Goal: Communication & Community: Answer question/provide support

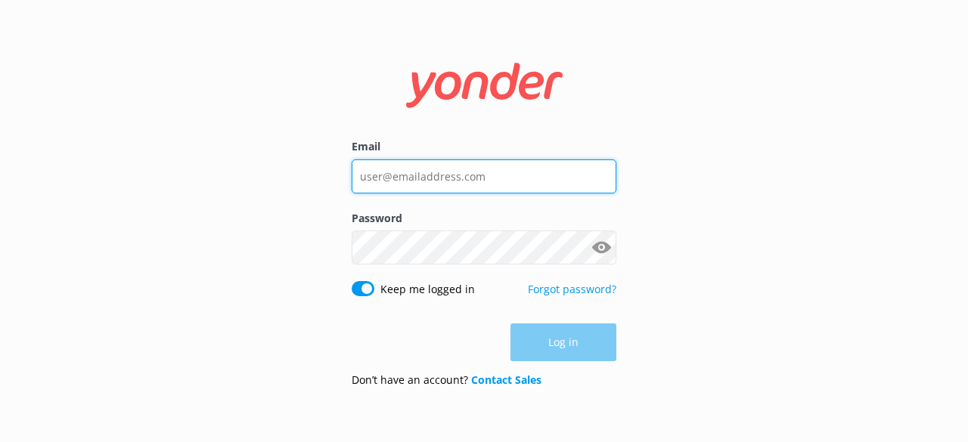
type input "[EMAIL_ADDRESS][DOMAIN_NAME]"
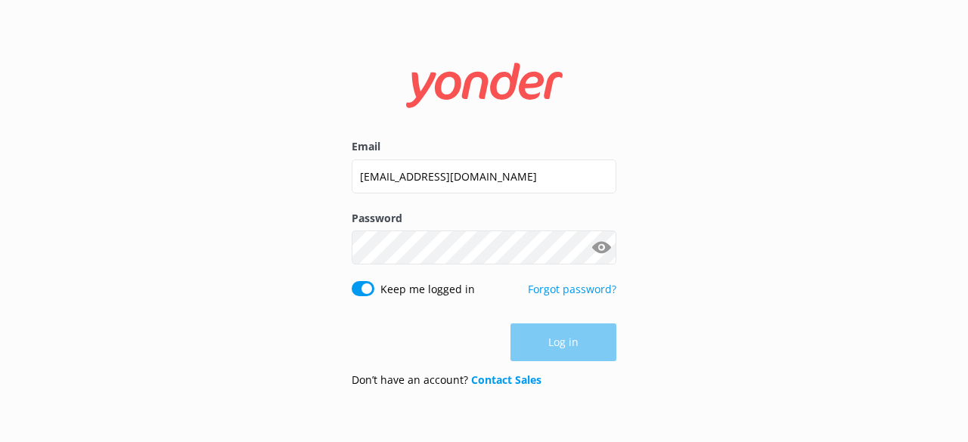
click at [544, 336] on div "Log in" at bounding box center [484, 343] width 265 height 38
click at [544, 336] on button "Log in" at bounding box center [563, 343] width 106 height 38
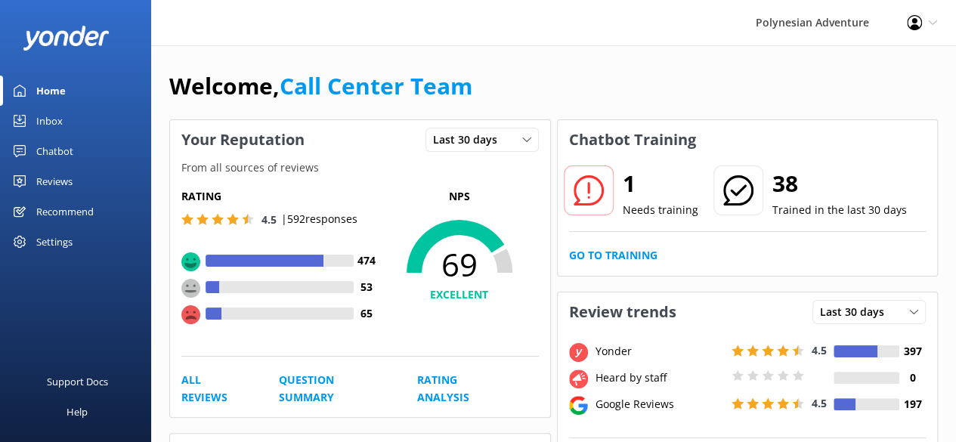
click at [62, 120] on div "Inbox" at bounding box center [49, 121] width 26 height 30
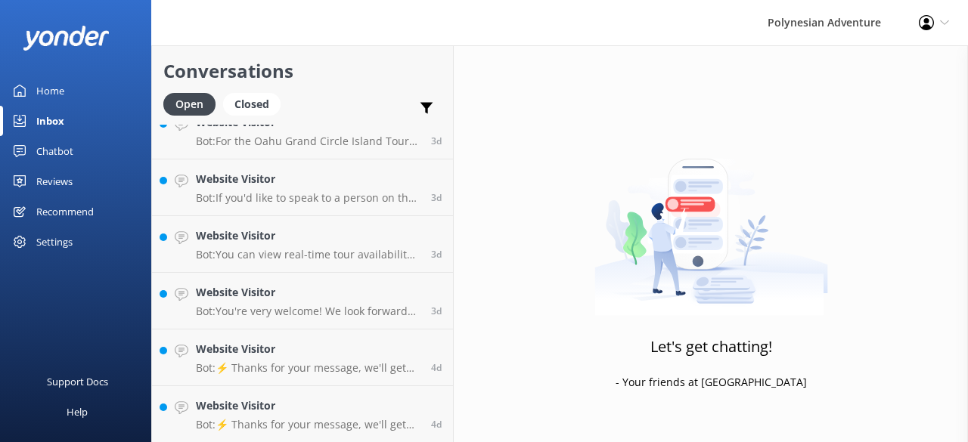
scroll to position [646, 0]
click at [308, 410] on h4 "Website Visitor" at bounding box center [308, 406] width 224 height 17
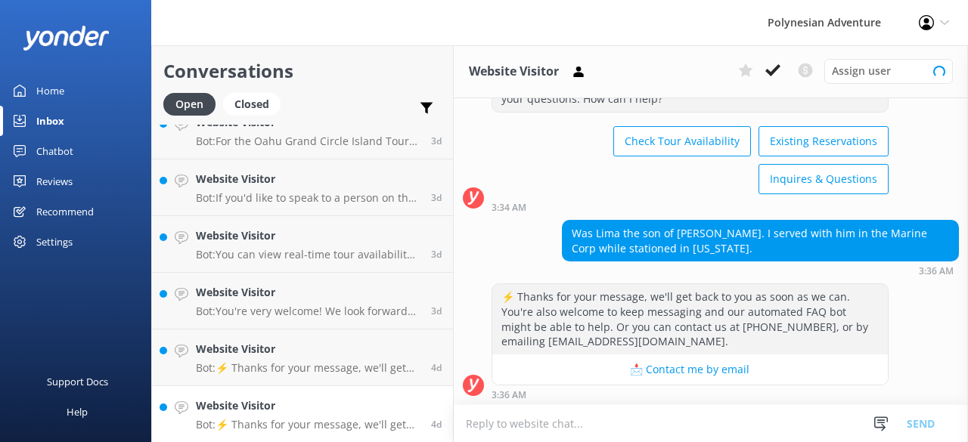
scroll to position [68, 0]
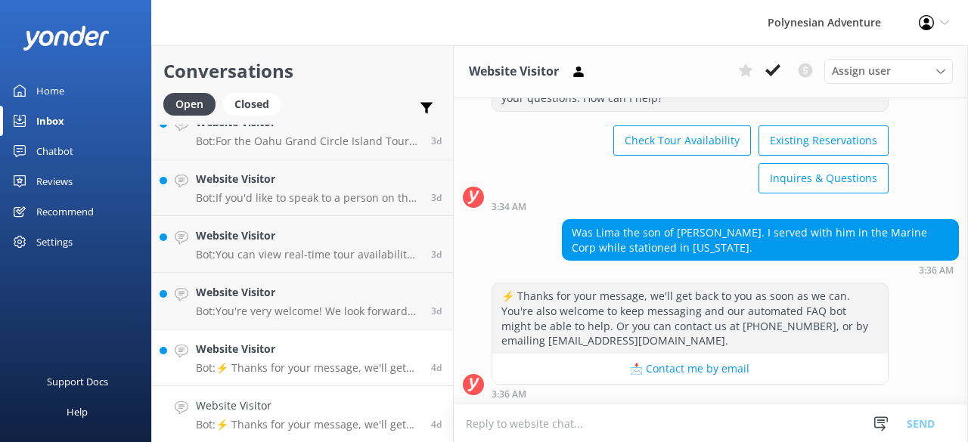
click at [355, 352] on h4 "Website Visitor" at bounding box center [308, 349] width 224 height 17
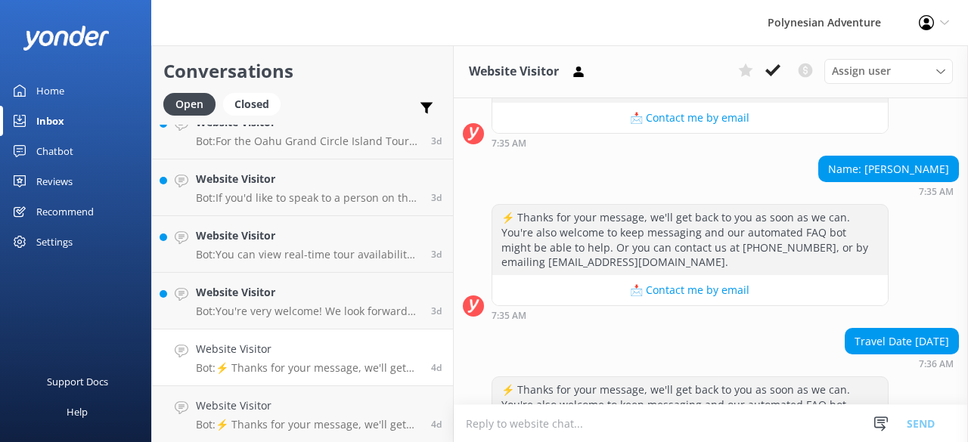
scroll to position [205, 0]
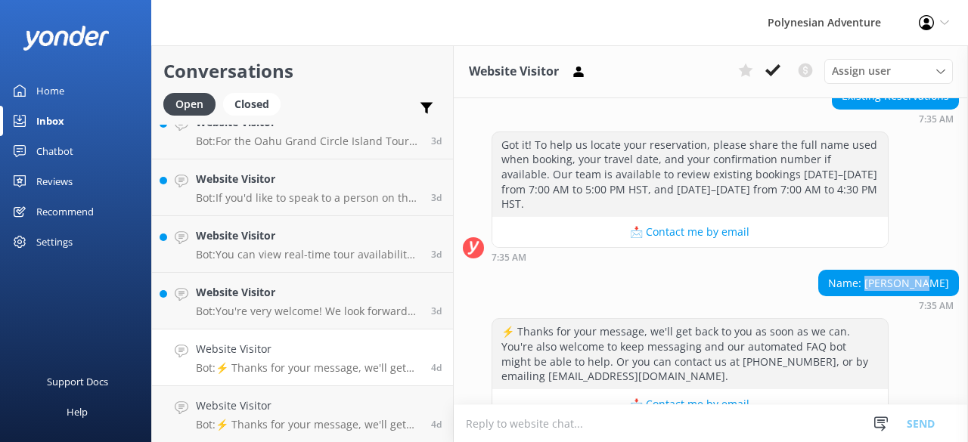
drag, startPoint x: 935, startPoint y: 280, endPoint x: 886, endPoint y: 280, distance: 49.1
click at [886, 280] on div "Name: [PERSON_NAME]" at bounding box center [888, 284] width 139 height 26
copy div "[PERSON_NAME]"
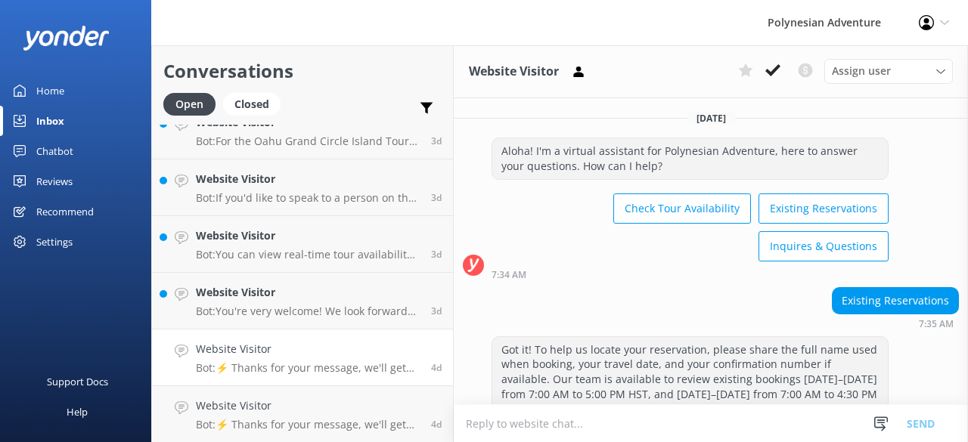
scroll to position [410, 0]
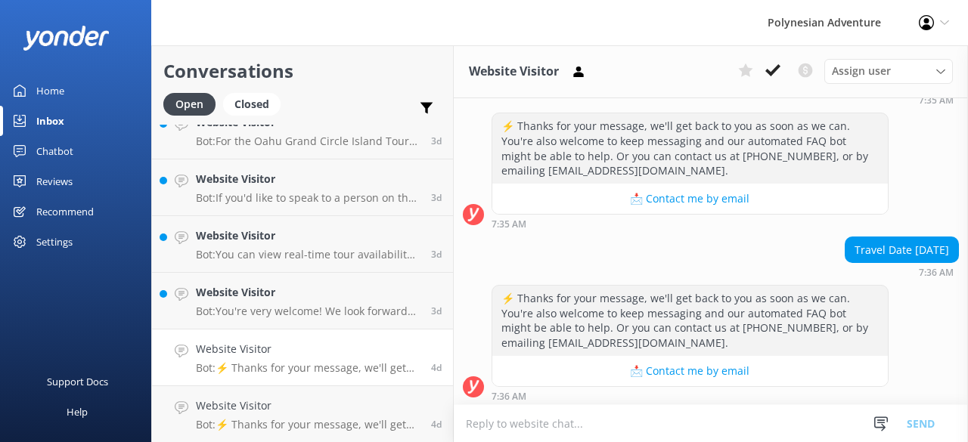
click at [585, 427] on textarea at bounding box center [711, 423] width 514 height 37
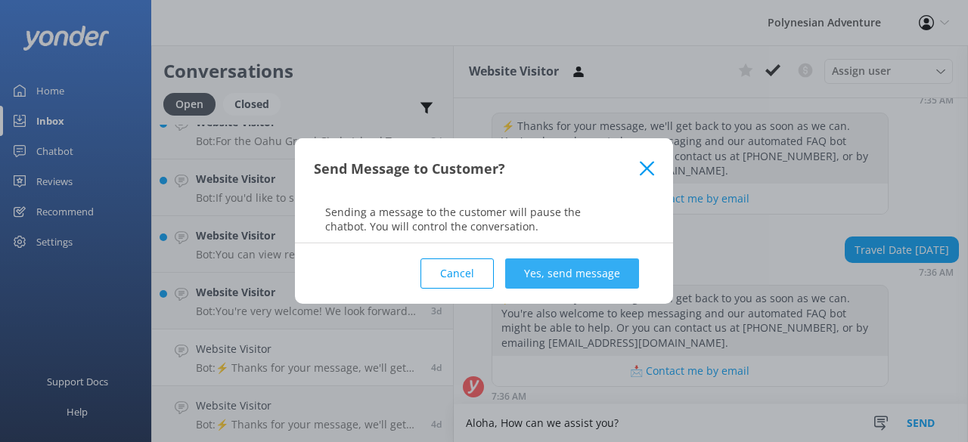
type textarea "Aloha, How can we assist you?"
click at [564, 267] on button "Yes, send message" at bounding box center [572, 274] width 134 height 30
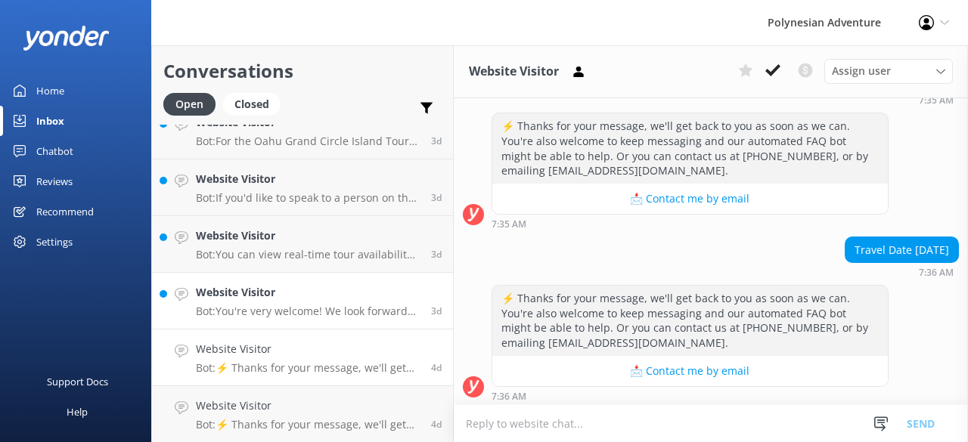
click at [221, 305] on p "Bot: You're very welcome! We look forward to seeing you on a Polynesian Adventu…" at bounding box center [308, 312] width 224 height 14
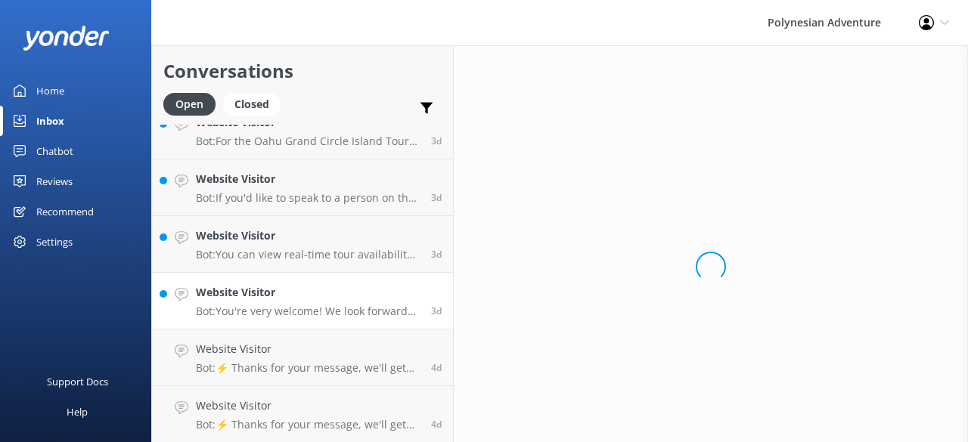
click at [262, 306] on p "Bot: You're very welcome! We look forward to seeing you on a Polynesian Adventu…" at bounding box center [308, 312] width 224 height 14
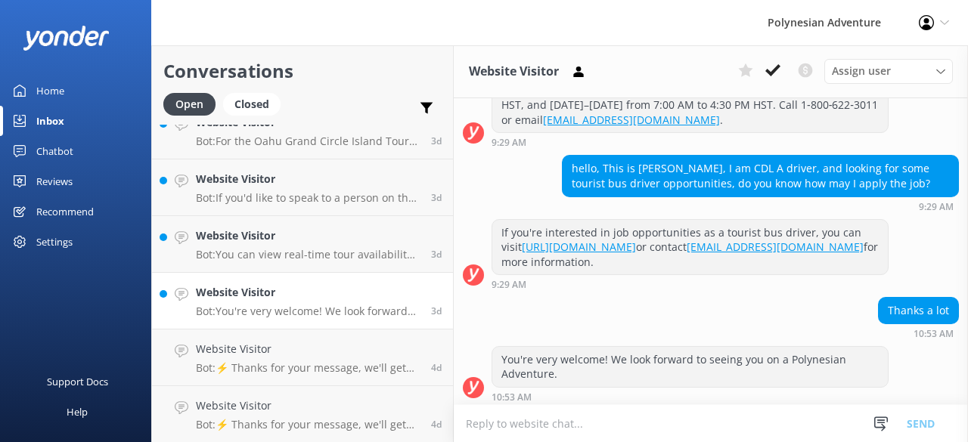
scroll to position [305, 0]
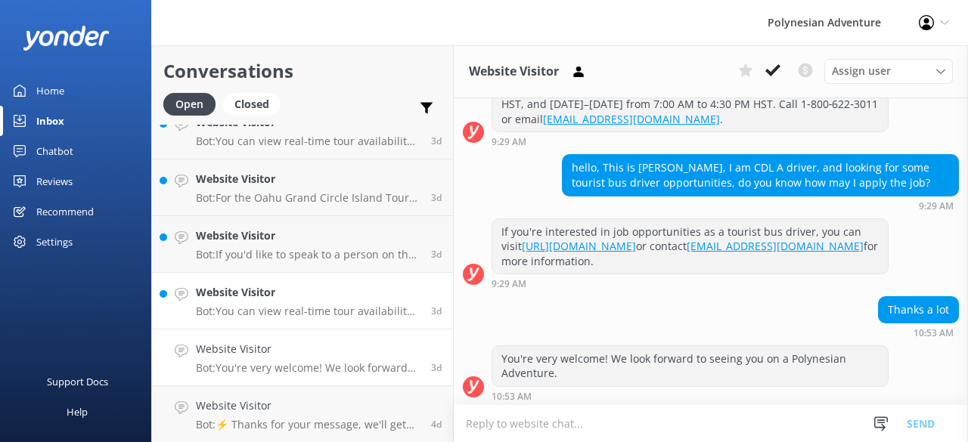
click at [289, 299] on h4 "Website Visitor" at bounding box center [308, 292] width 224 height 17
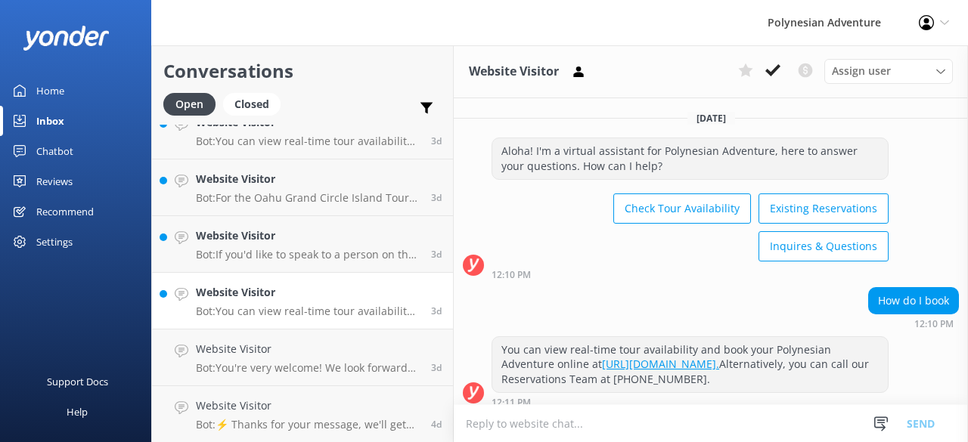
scroll to position [23, 0]
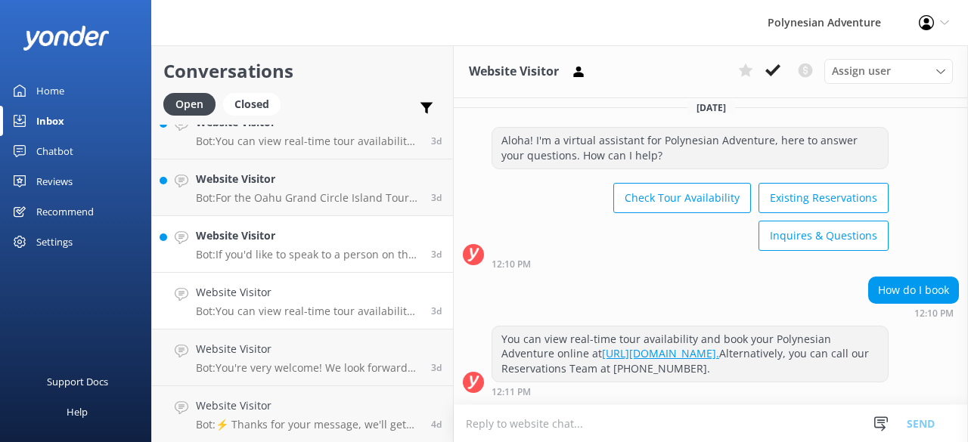
click at [272, 262] on link "Website Visitor Bot: If you'd like to speak to a person on the Polynesian Adven…" at bounding box center [302, 244] width 301 height 57
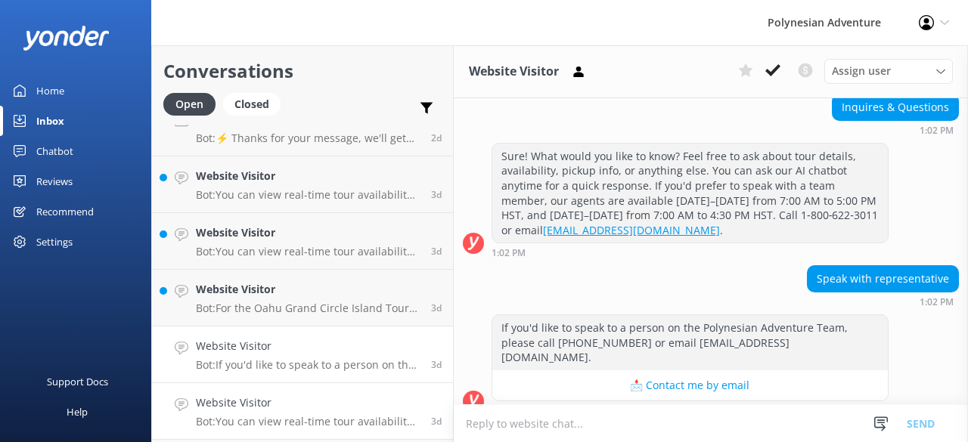
scroll to position [535, 0]
click at [281, 302] on p "Bot: For the Oahu Grand Circle Island Tour, it's recommended to bring your swim…" at bounding box center [308, 309] width 224 height 14
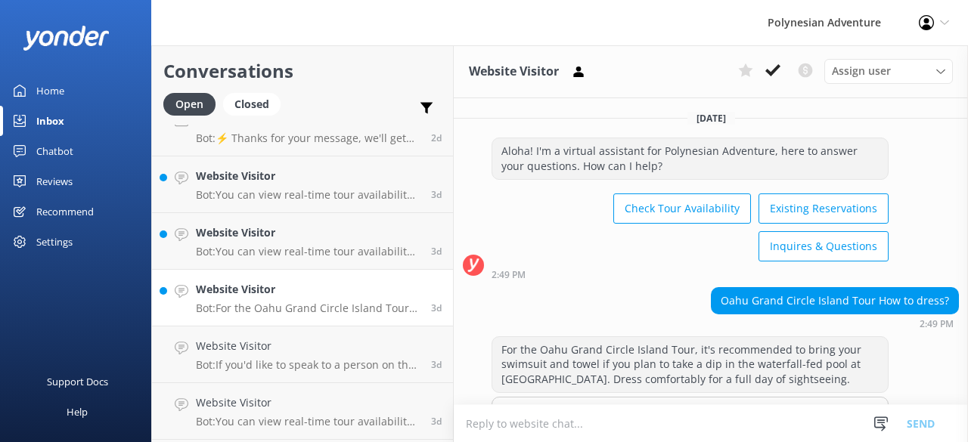
scroll to position [71, 0]
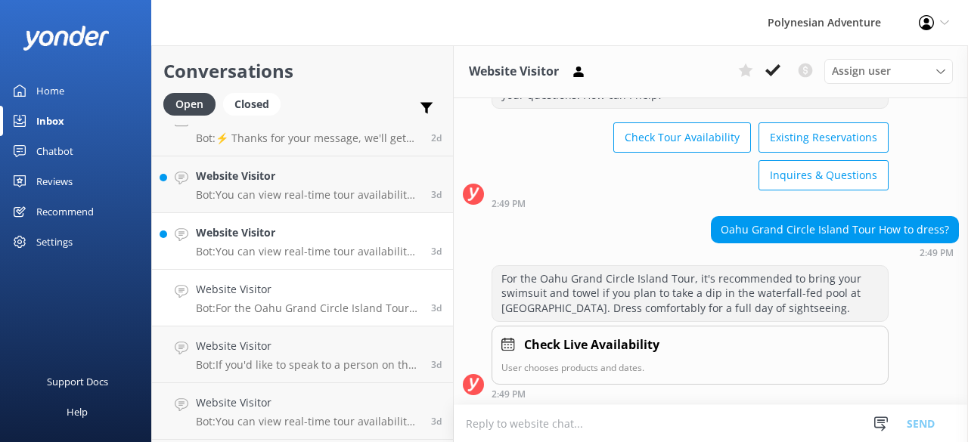
click at [293, 255] on p "Bot: You can view real-time tour availability and book your Polynesian Adventur…" at bounding box center [308, 252] width 224 height 14
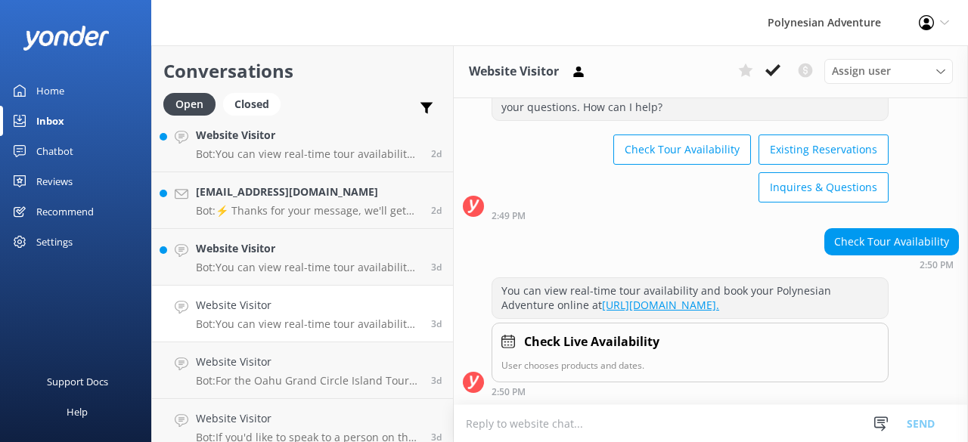
scroll to position [463, 0]
click at [293, 255] on h4 "Website Visitor" at bounding box center [308, 248] width 224 height 17
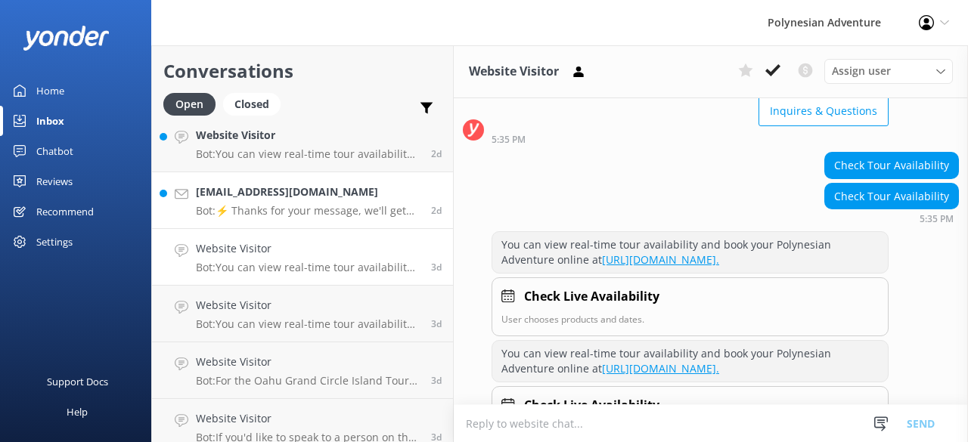
scroll to position [425, 0]
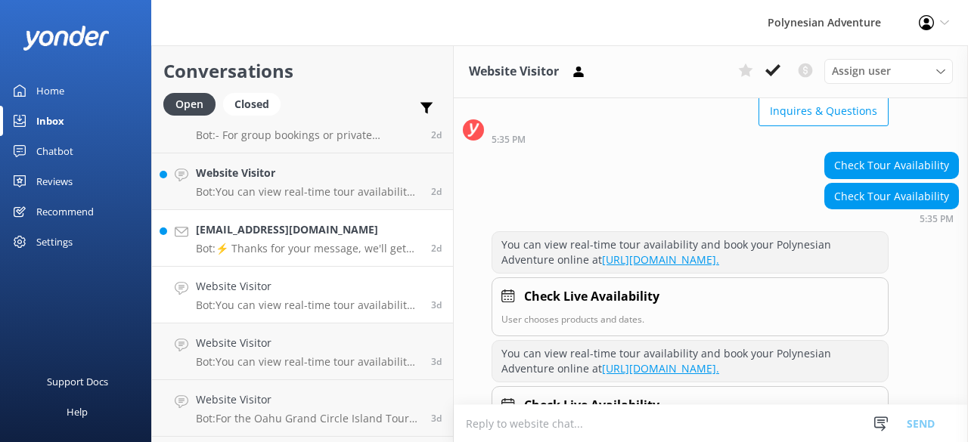
click at [275, 247] on p "Bot: ⚡ Thanks for your message, we'll get back to you as soon as we can. You're…" at bounding box center [308, 249] width 224 height 14
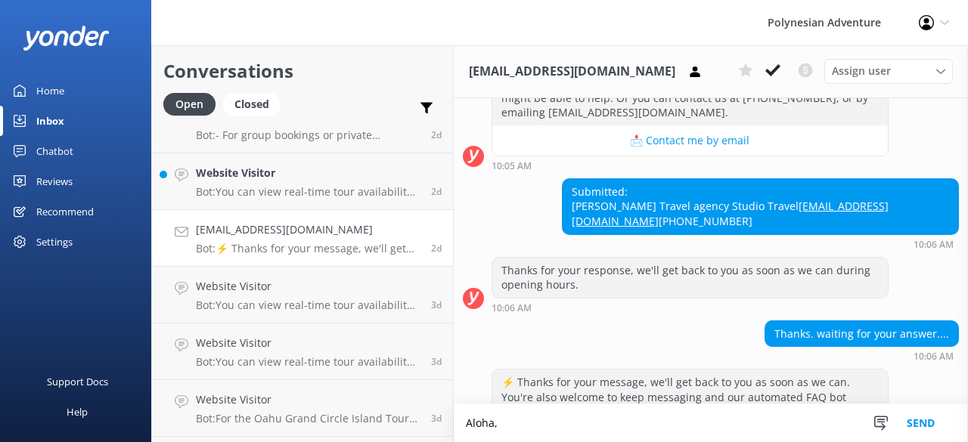
scroll to position [1091, 0]
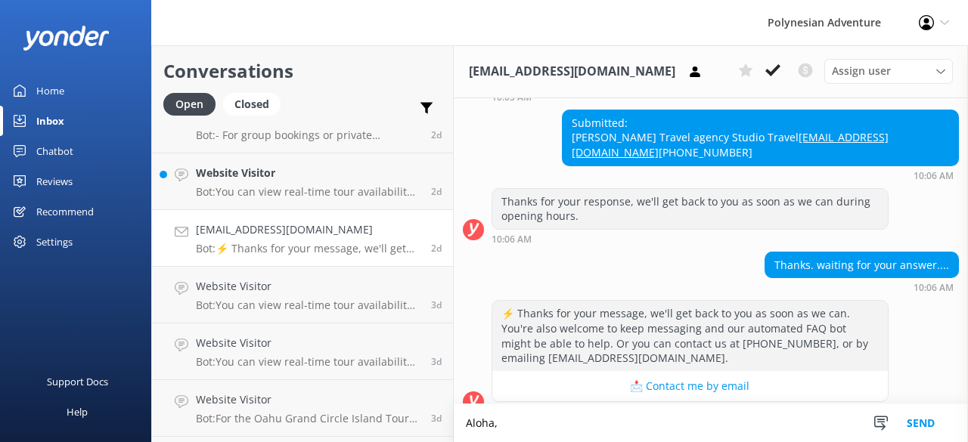
click at [701, 261] on div "Thanks. waiting for your answer.... 10:06 AM" at bounding box center [711, 273] width 514 height 42
click at [585, 429] on textarea "Aloha," at bounding box center [711, 423] width 514 height 38
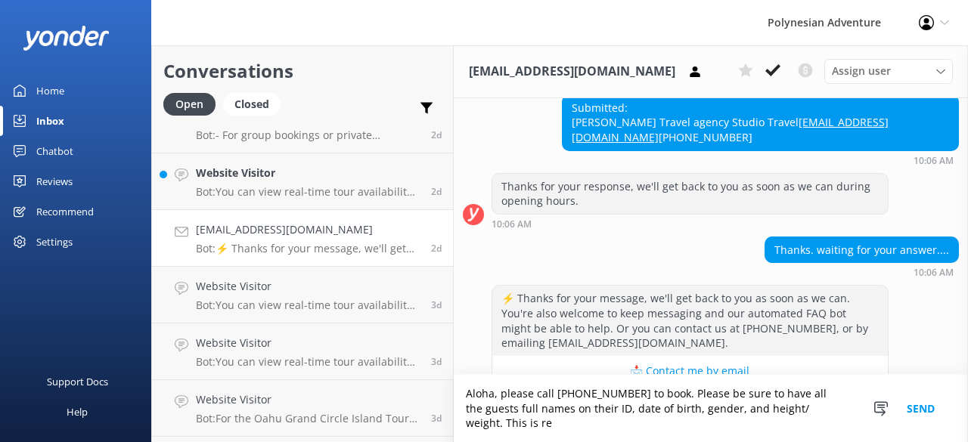
scroll to position [1120, 0]
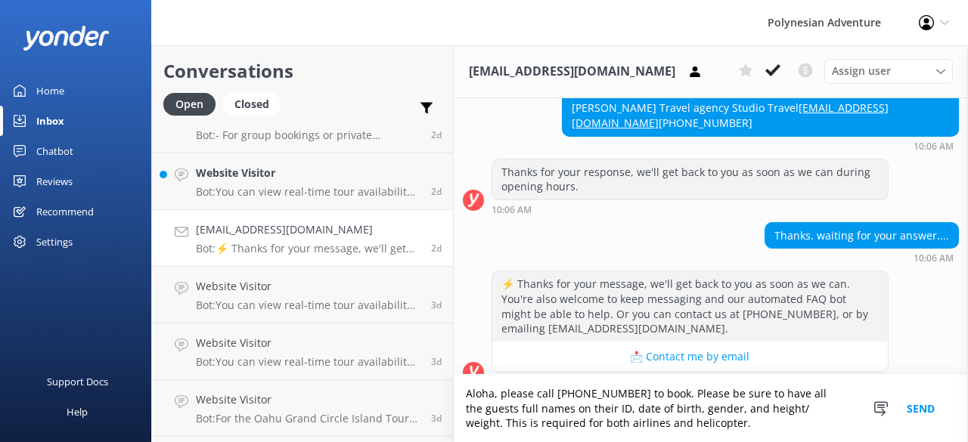
click at [534, 426] on textarea "Aloha, please call [PHONE_NUMBER] to book. Please be sure to have all the guest…" at bounding box center [711, 408] width 514 height 67
drag, startPoint x: 620, startPoint y: 424, endPoint x: 590, endPoint y: 424, distance: 30.2
click at [590, 424] on textarea "Aloha, please call [PHONE_NUMBER] to book. Please be sure to have all the guest…" at bounding box center [711, 408] width 514 height 67
click at [729, 423] on textarea "Aloha, please call [PHONE_NUMBER] to book. Please be sure to have all the guest…" at bounding box center [711, 408] width 514 height 67
click at [685, 396] on textarea "Aloha, please call [PHONE_NUMBER] to book. Please be sure to have all the guest…" at bounding box center [711, 408] width 514 height 67
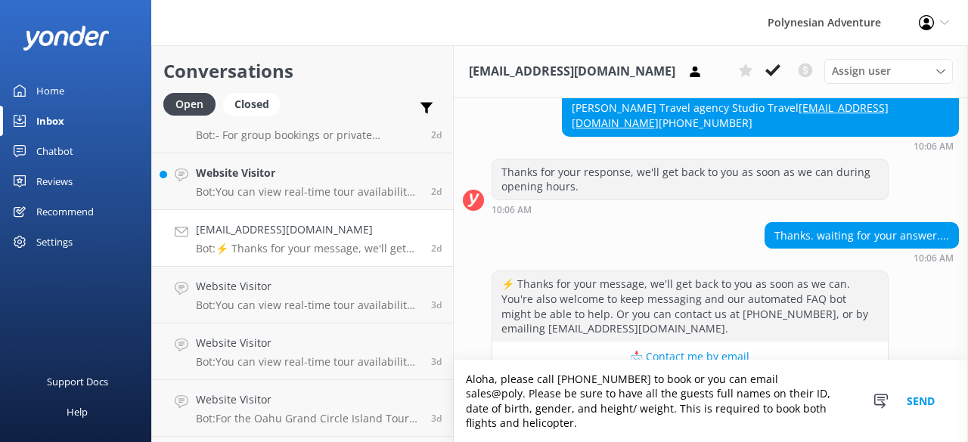
scroll to position [1135, 0]
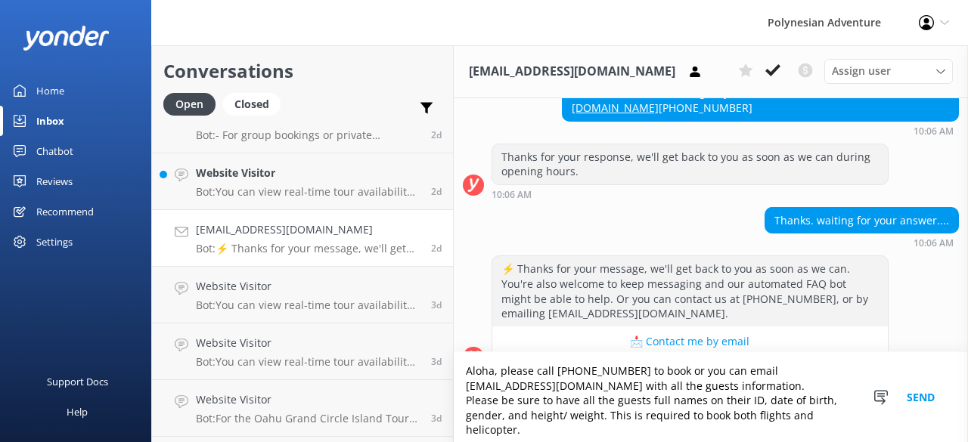
click at [770, 427] on textarea "Aloha, please call [PHONE_NUMBER] to book or you can email [EMAIL_ADDRESS][DOMA…" at bounding box center [711, 397] width 514 height 90
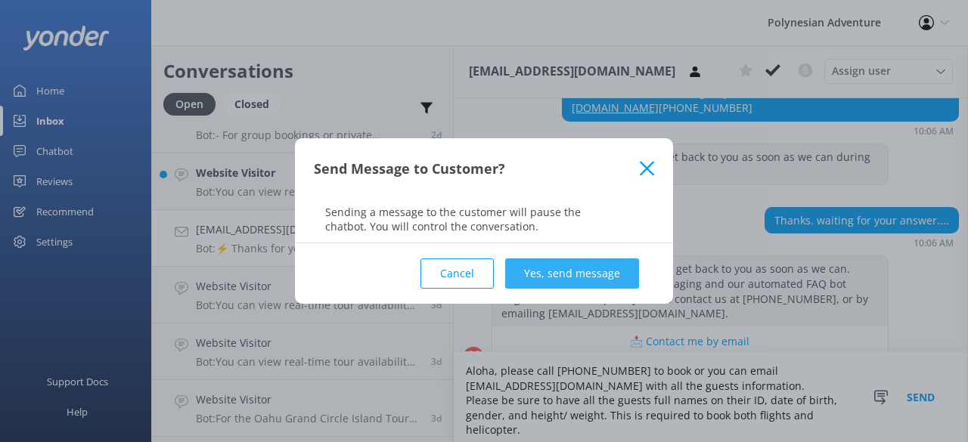
type textarea "Aloha, please call [PHONE_NUMBER] to book or you can email [EMAIL_ADDRESS][DOMA…"
click at [615, 274] on button "Yes, send message" at bounding box center [572, 274] width 134 height 30
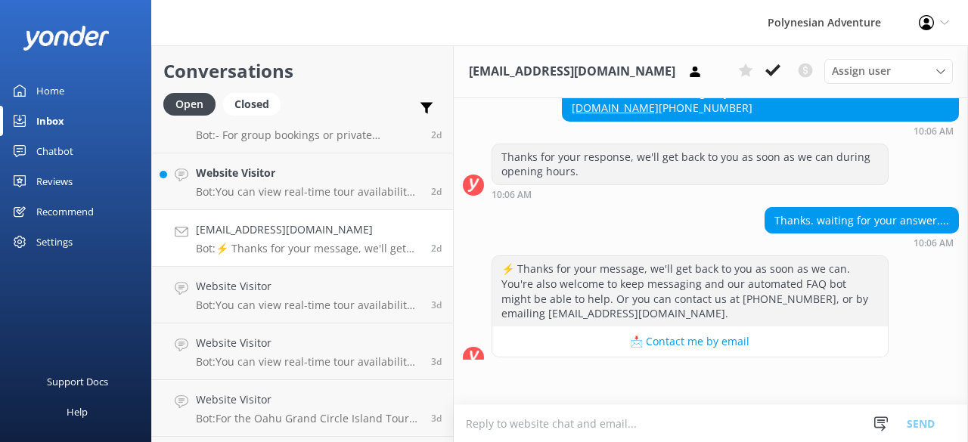
scroll to position [1091, 0]
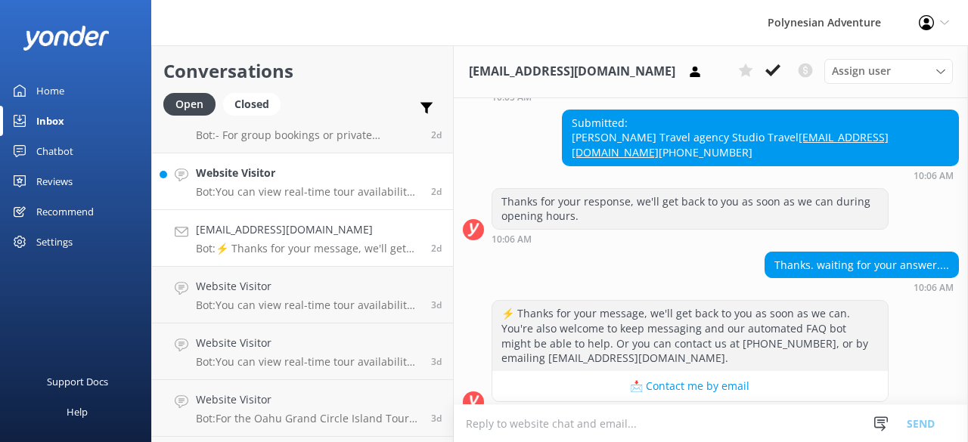
click at [236, 204] on link "Website Visitor Bot: You can view real-time tour availability and book your Pol…" at bounding box center [302, 181] width 301 height 57
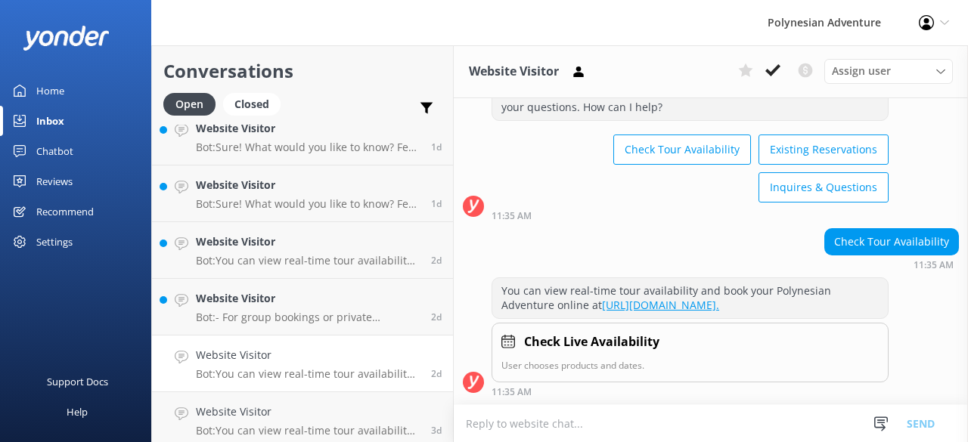
scroll to position [295, 0]
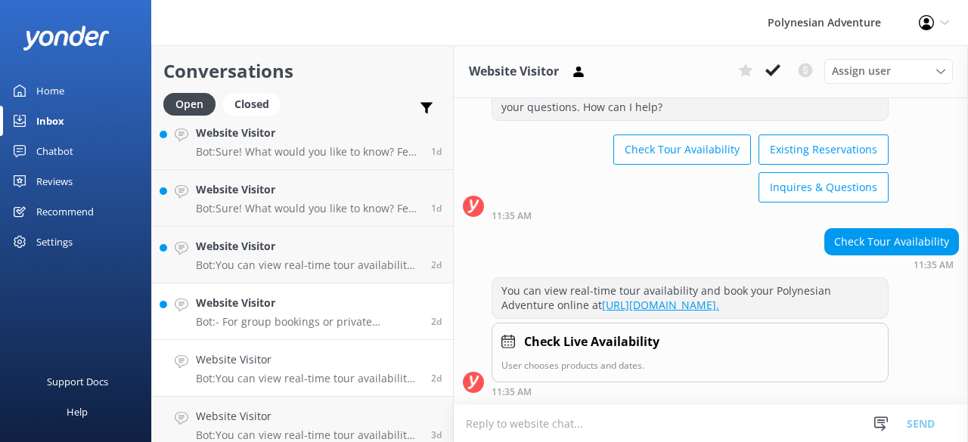
click at [321, 302] on h4 "Website Visitor" at bounding box center [308, 303] width 224 height 17
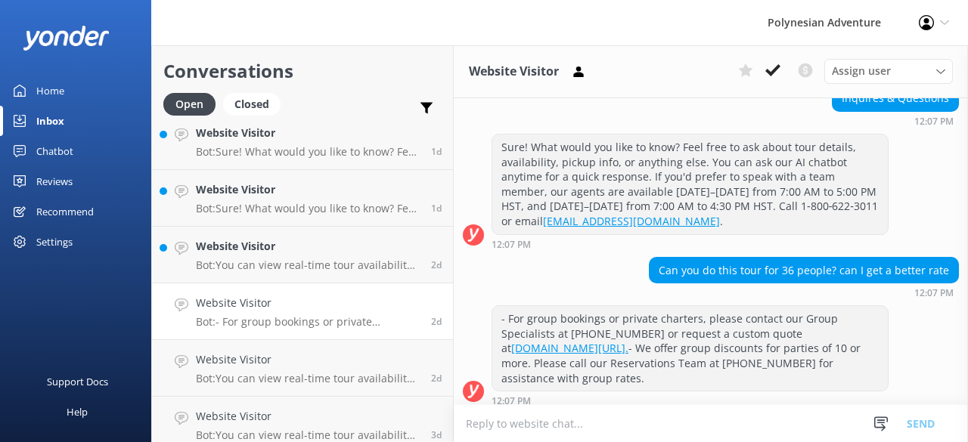
scroll to position [640, 0]
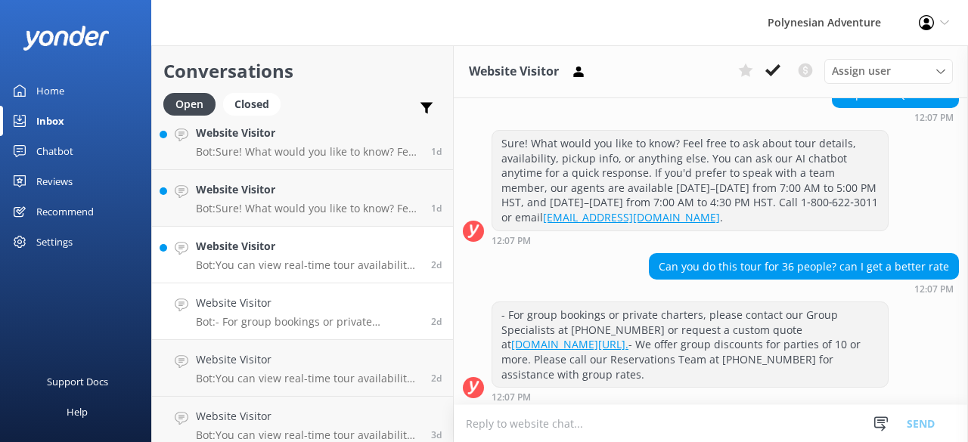
click at [305, 255] on div "Website Visitor Bot: You can view real-time tour availability and book your Pol…" at bounding box center [308, 254] width 224 height 33
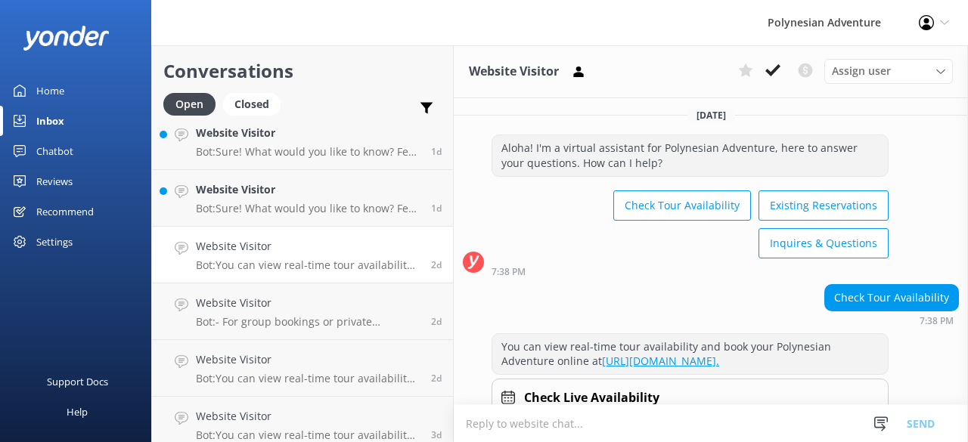
scroll to position [71, 0]
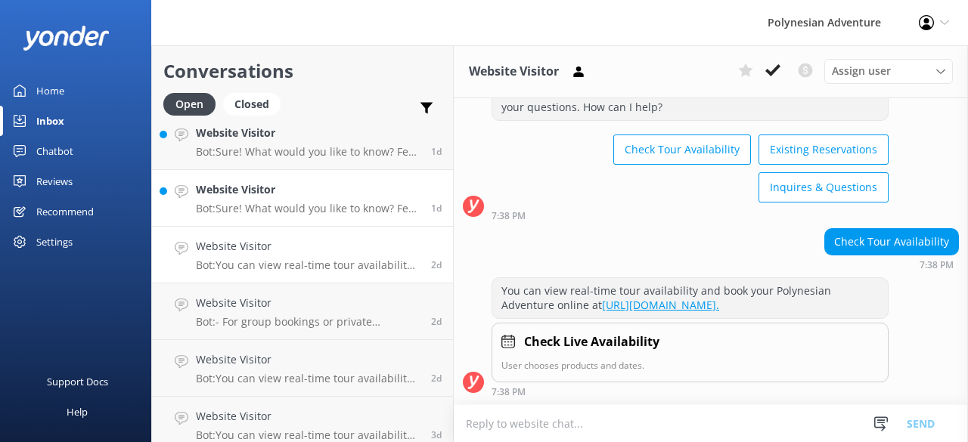
click at [282, 197] on h4 "Website Visitor" at bounding box center [308, 189] width 224 height 17
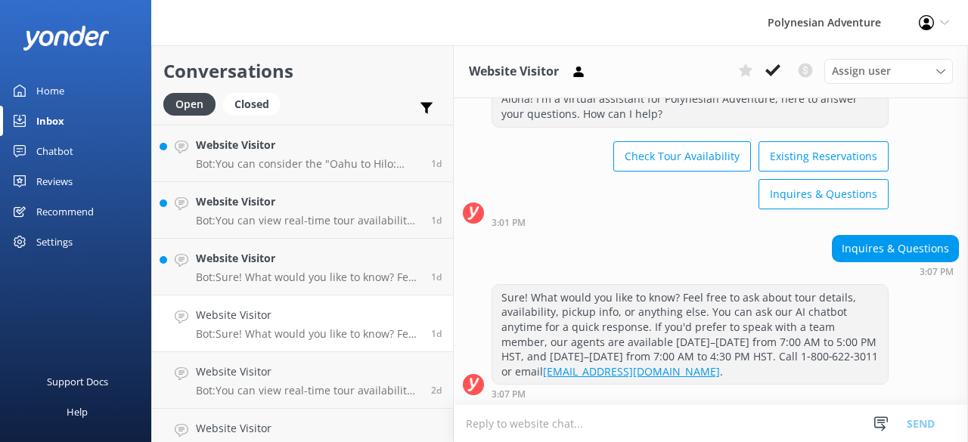
scroll to position [166, 0]
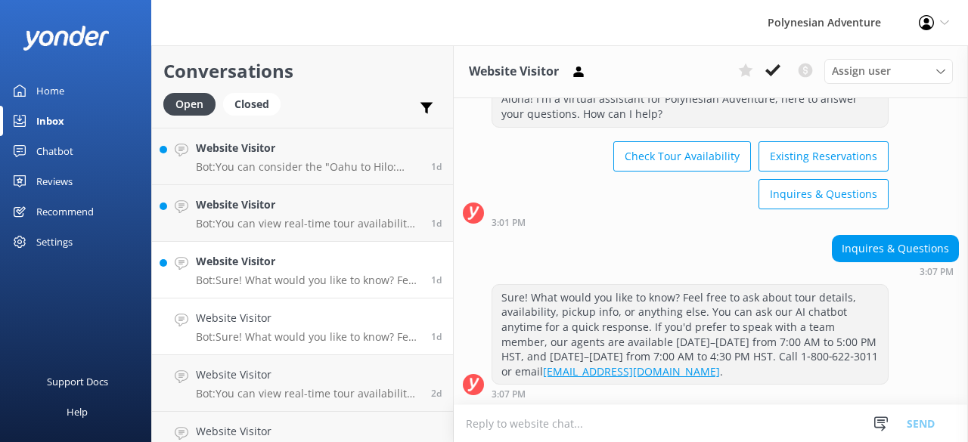
click at [290, 273] on div "Website Visitor Bot: Sure! What would you like to know? Feel free to ask about …" at bounding box center [308, 269] width 224 height 33
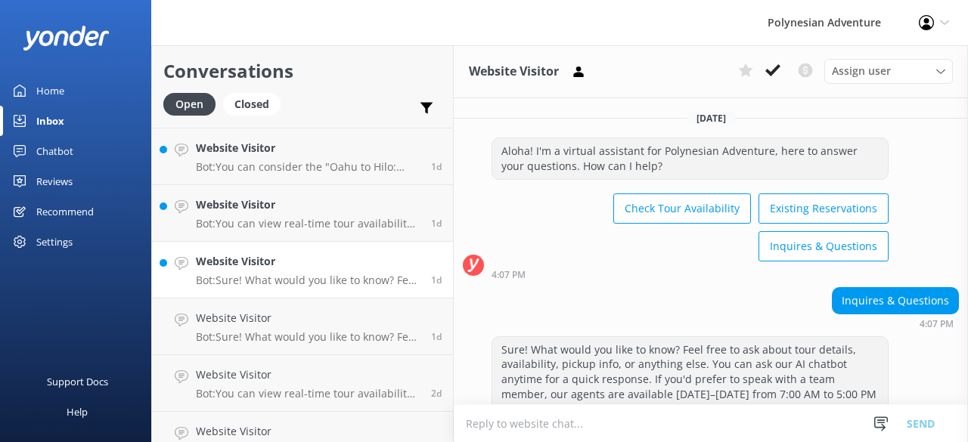
scroll to position [52, 0]
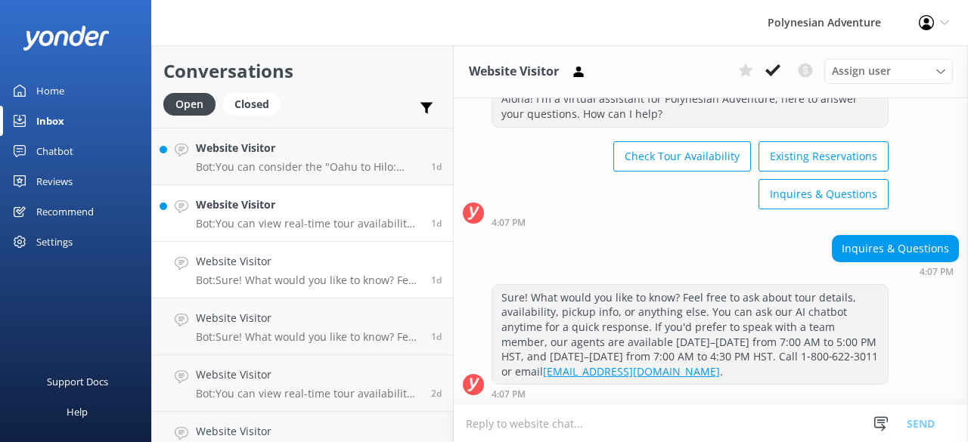
click at [276, 220] on p "Bot: You can view real-time tour availability and book your Polynesian Adventur…" at bounding box center [308, 224] width 224 height 14
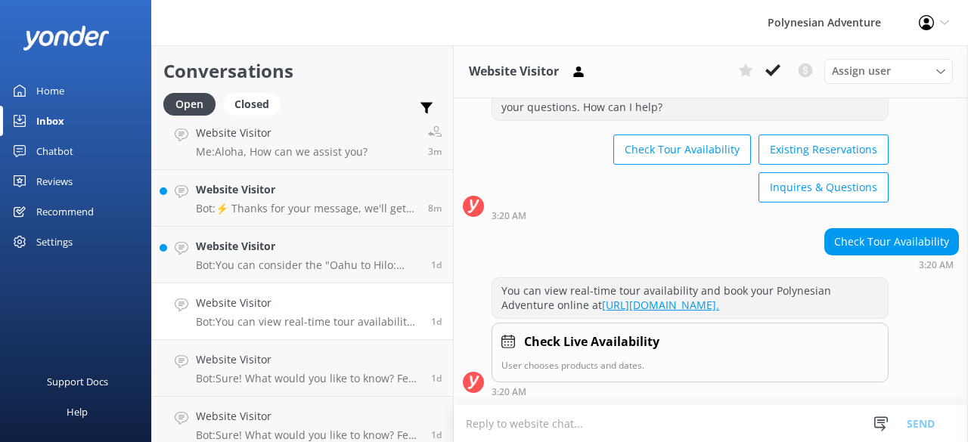
scroll to position [62, 0]
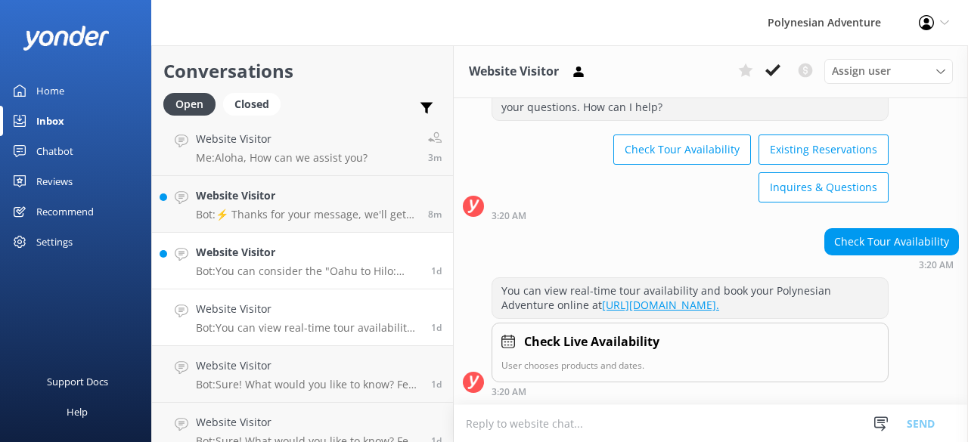
click at [280, 261] on div "Website Visitor Bot: You can consider the "Oahu to Hilo: Helicopter & Volcano A…" at bounding box center [308, 260] width 224 height 33
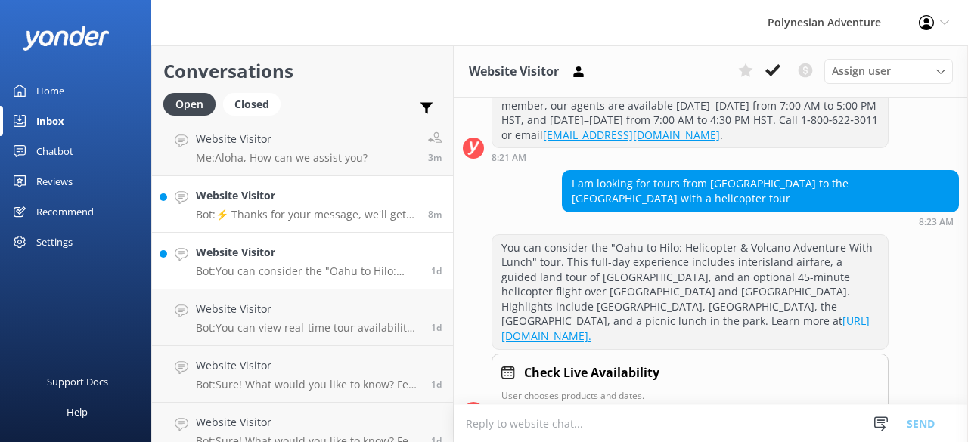
scroll to position [301, 0]
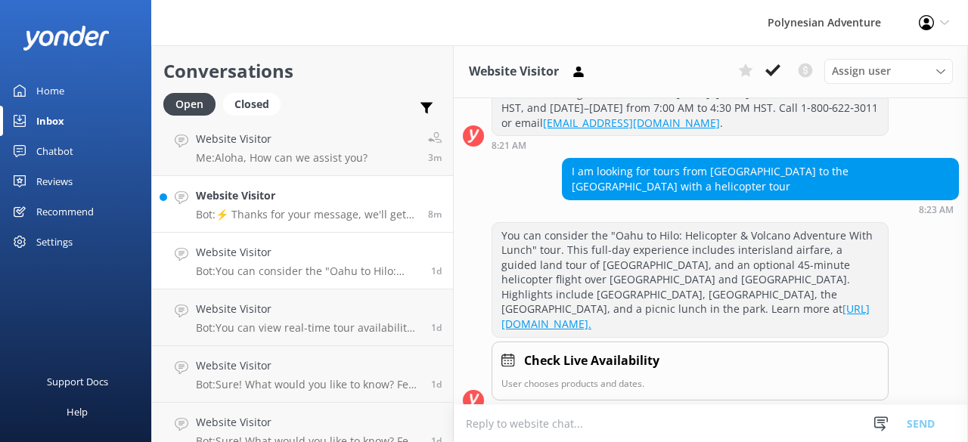
click at [270, 208] on p "Bot: ⚡ Thanks for your message, we'll get back to you as soon as we can. You're…" at bounding box center [306, 215] width 221 height 14
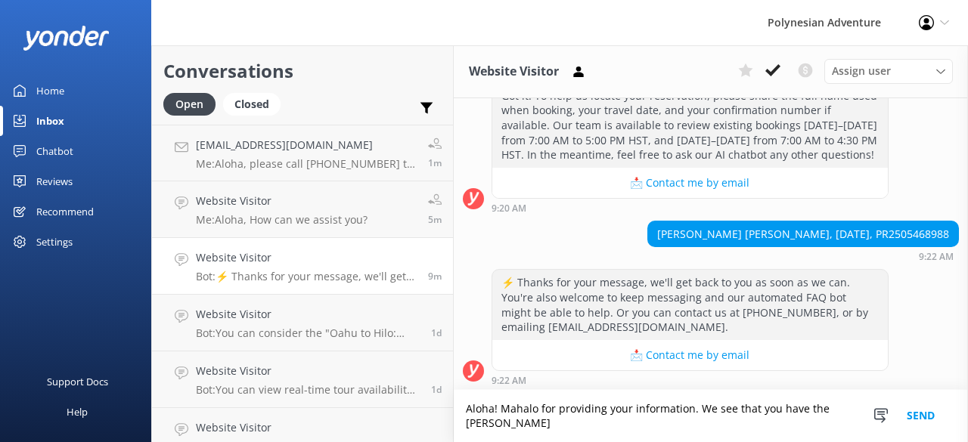
scroll to position [269, 0]
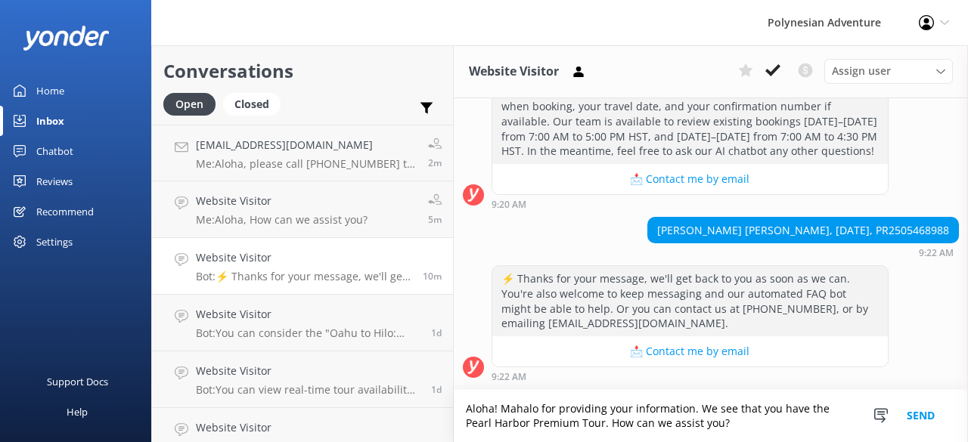
click at [602, 423] on textarea "Aloha! Mahalo for providing your information. We see that you have the Pearl Ha…" at bounding box center [711, 416] width 514 height 52
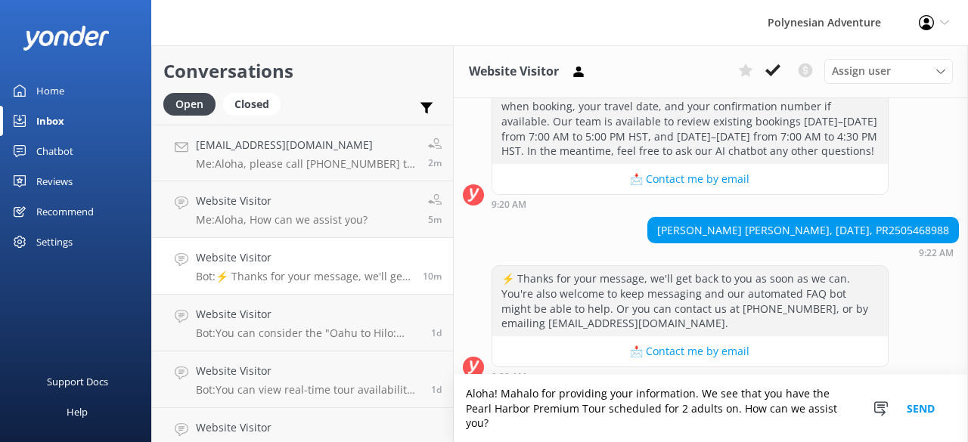
scroll to position [283, 0]
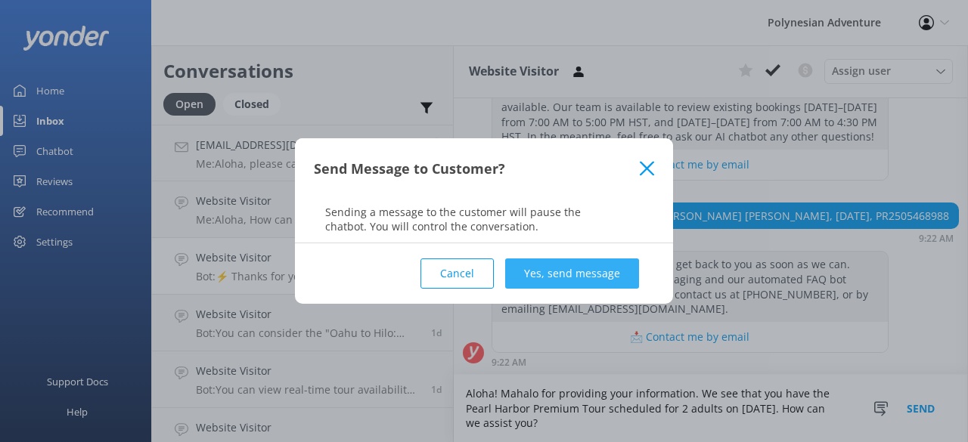
type textarea "Aloha! Mahalo for providing your information. We see that you have the Pearl Ha…"
click at [556, 264] on button "Yes, send message" at bounding box center [572, 274] width 134 height 30
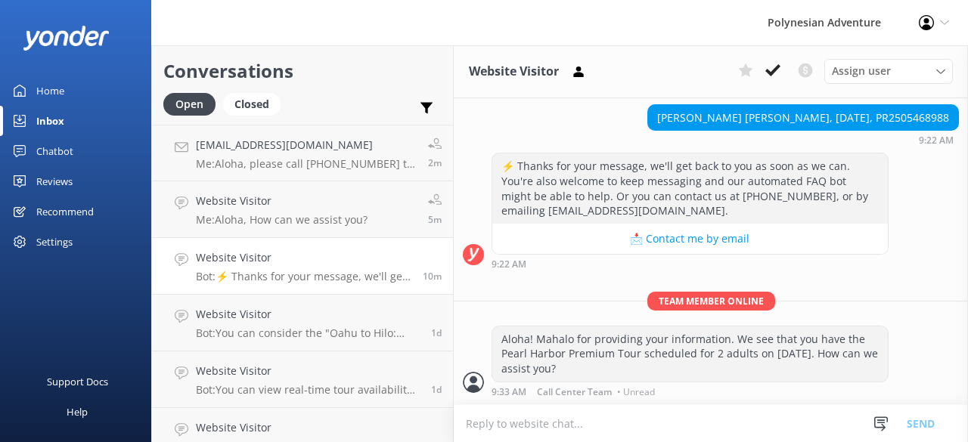
scroll to position [381, 0]
